Goal: Information Seeking & Learning: Learn about a topic

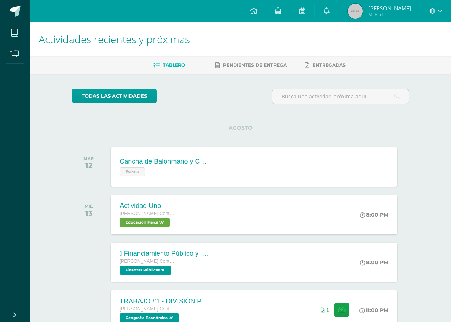
click at [434, 14] on icon at bounding box center [432, 11] width 7 height 7
click at [416, 54] on link "Cerrar sesión" at bounding box center [412, 50] width 59 height 11
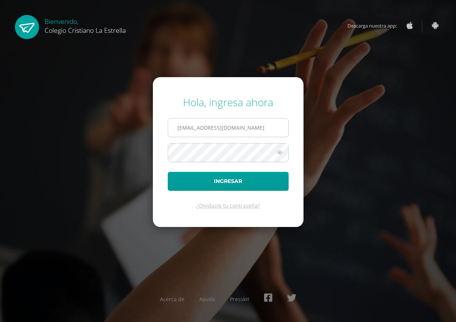
click at [230, 130] on input "2021357@laestrella.edu.gt" at bounding box center [228, 127] width 120 height 18
click at [266, 131] on input "2021357@laestrella.edu.gt" at bounding box center [228, 127] width 120 height 18
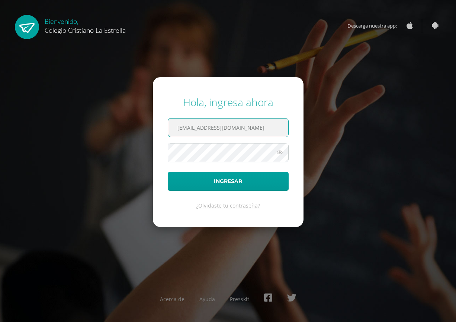
type input "[EMAIL_ADDRESS][DOMAIN_NAME]"
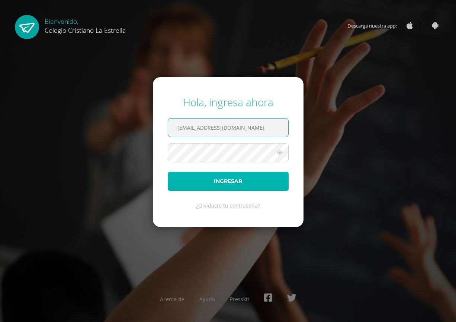
click at [248, 180] on button "Ingresar" at bounding box center [228, 181] width 121 height 19
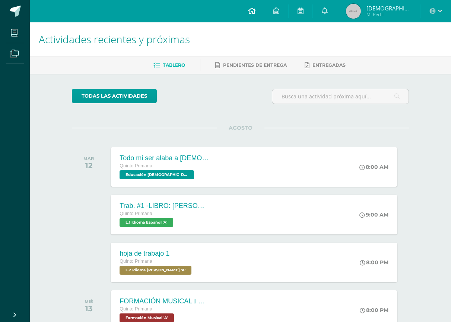
click at [262, 14] on link at bounding box center [251, 11] width 25 height 22
click at [303, 12] on icon at bounding box center [300, 10] width 6 height 7
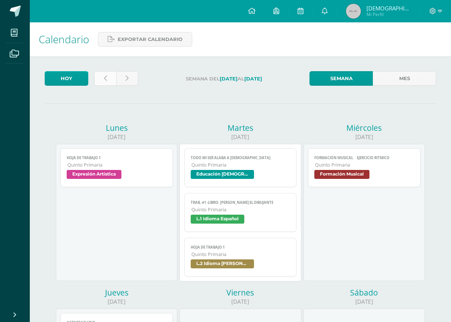
click at [102, 82] on link at bounding box center [105, 78] width 22 height 15
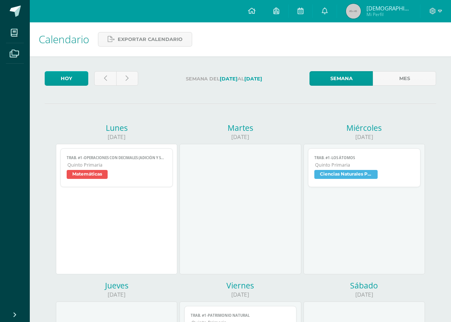
click at [147, 161] on link "Trab. #1 -OPERACIONES CON DECIMALES (ADICIÓN Y SUSTRACCIÓN) Quinto Primaria Mat…" at bounding box center [116, 167] width 112 height 39
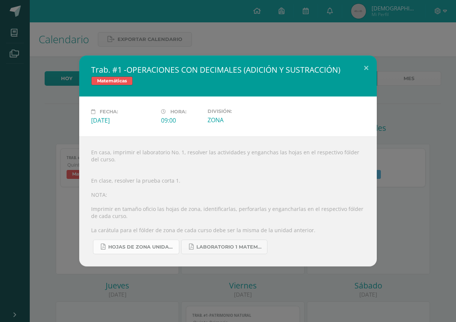
click at [157, 244] on span "HOJAS DE ZONA UNIDAD 4 2025.pdf" at bounding box center [141, 247] width 67 height 6
click at [365, 68] on button at bounding box center [366, 67] width 21 height 25
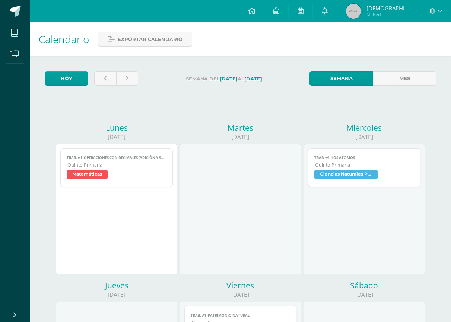
click at [434, 7] on div at bounding box center [435, 11] width 31 height 22
click at [434, 8] on icon at bounding box center [432, 11] width 7 height 7
click at [426, 53] on span "Cerrar sesión" at bounding box center [416, 50] width 33 height 7
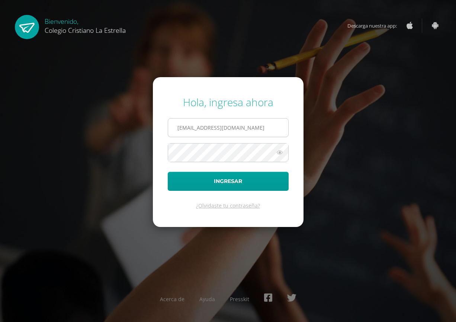
click at [265, 124] on input "[EMAIL_ADDRESS][DOMAIN_NAME]" at bounding box center [228, 127] width 120 height 18
type input "[EMAIL_ADDRESS][DOMAIN_NAME]"
click at [252, 192] on form "Hola, ingresa ahora 2021357@laestrella.edu.gt Ingresar ¿Olvidaste tu contraseña?" at bounding box center [228, 152] width 151 height 150
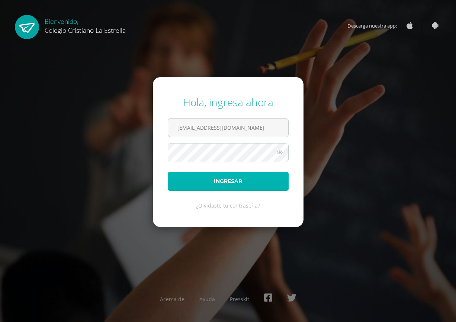
click at [245, 186] on button "Ingresar" at bounding box center [228, 181] width 121 height 19
